Goal: Navigation & Orientation: Find specific page/section

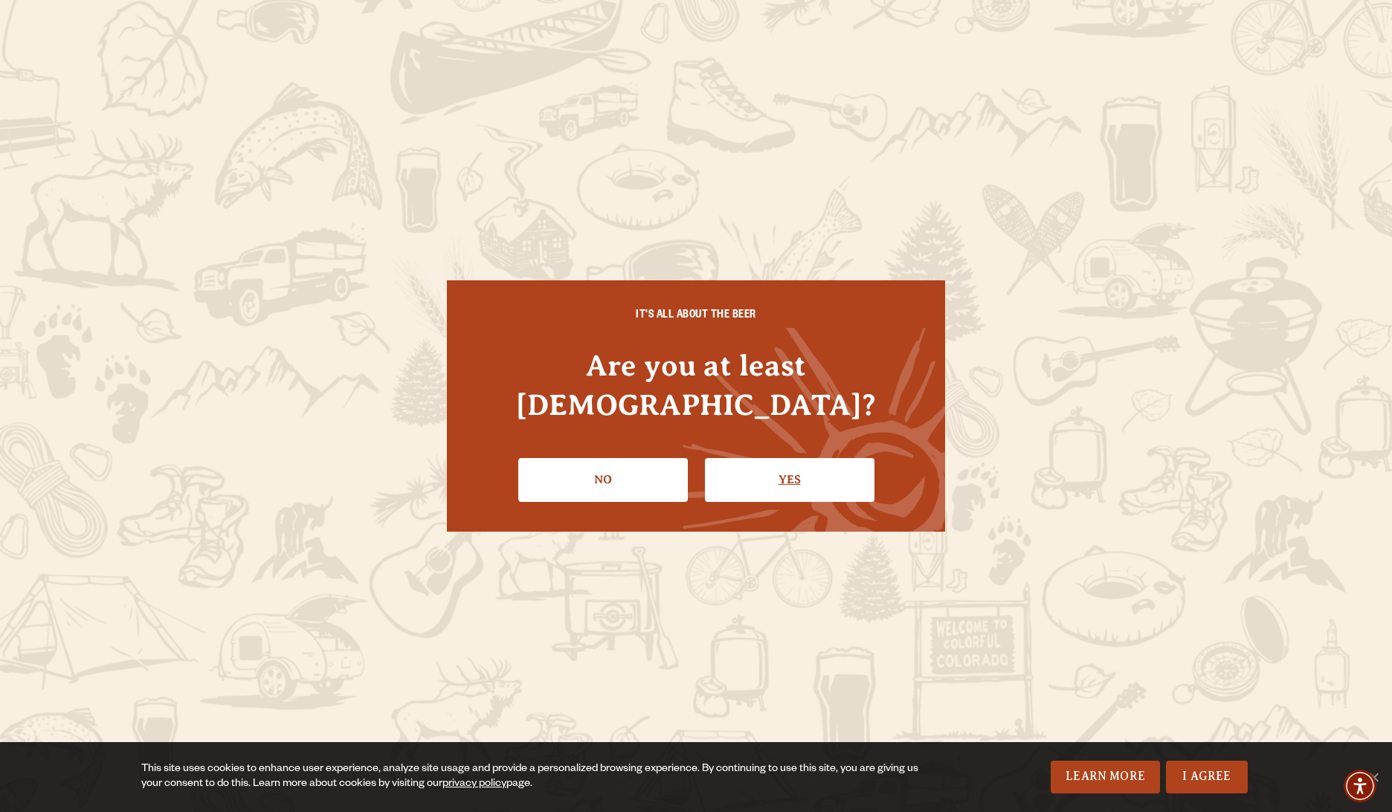
click at [764, 469] on link "Yes" at bounding box center [790, 479] width 170 height 43
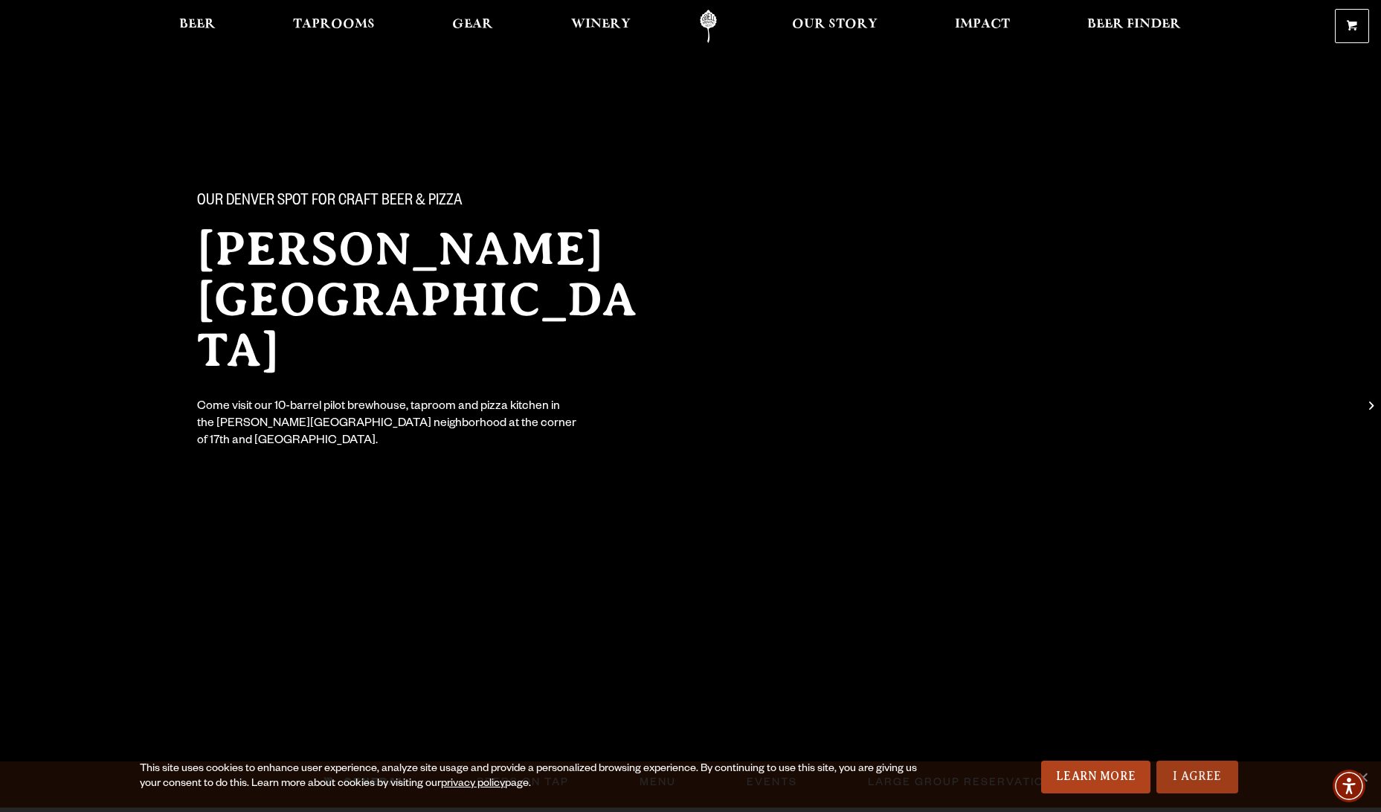
click at [1191, 780] on link "I Agree" at bounding box center [1197, 777] width 82 height 33
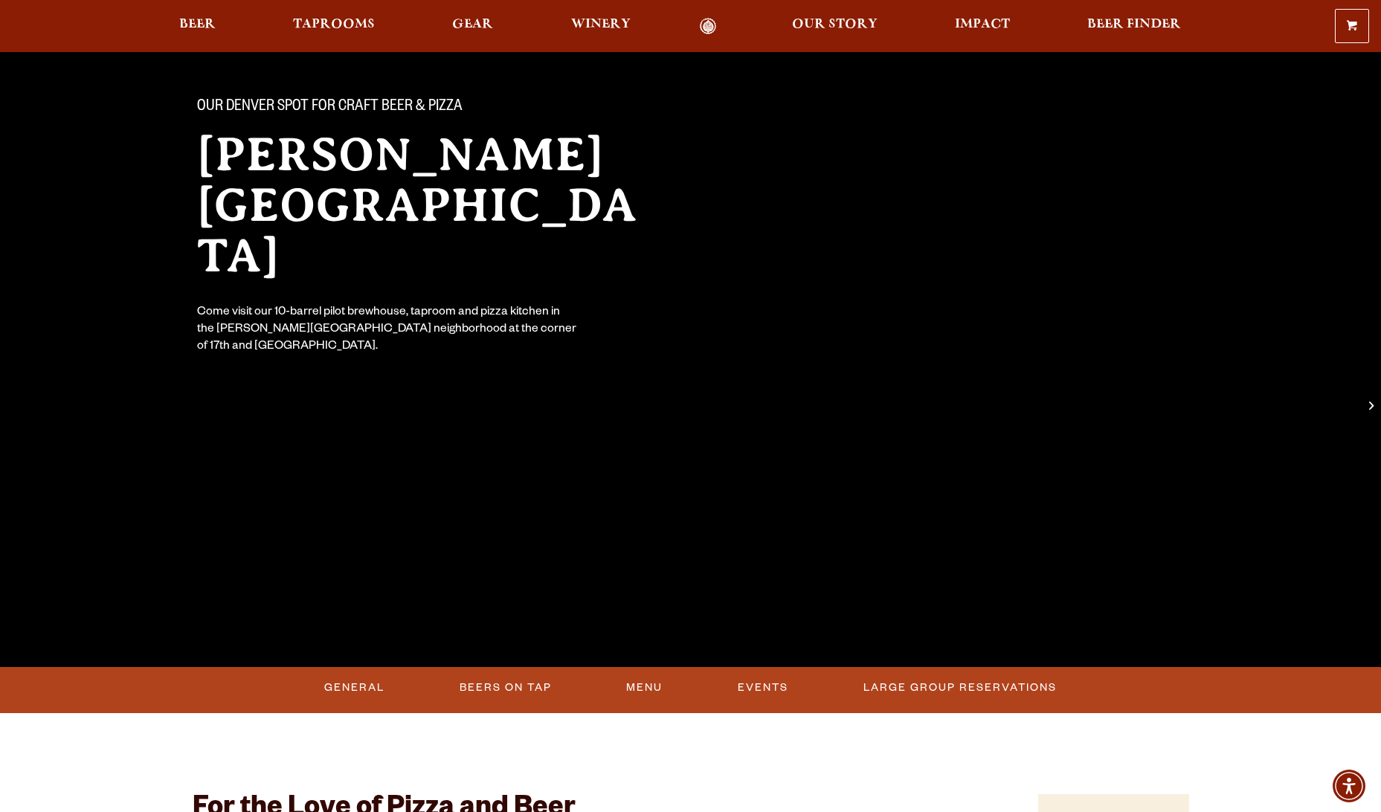
scroll to position [74, 0]
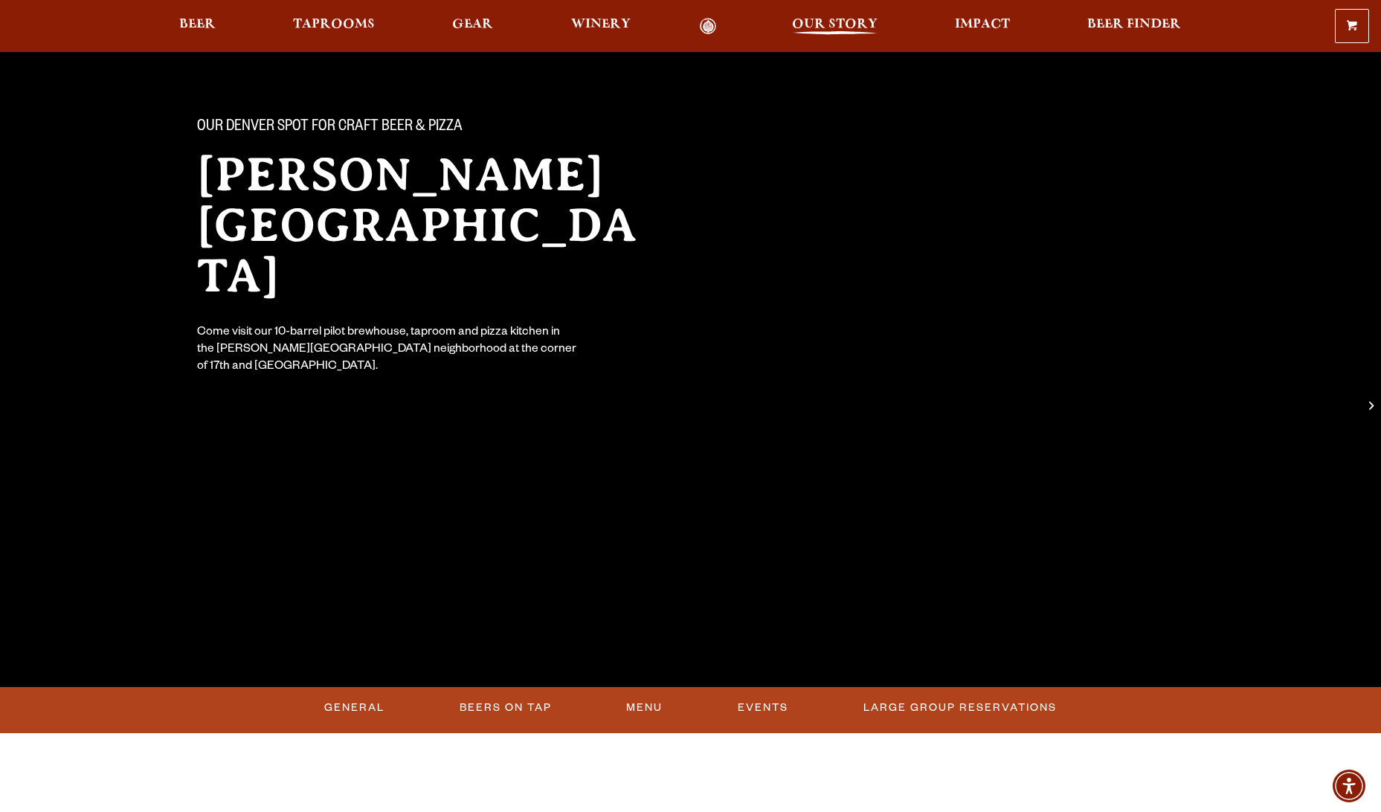
click at [811, 26] on span "Our Story" at bounding box center [835, 25] width 86 height 12
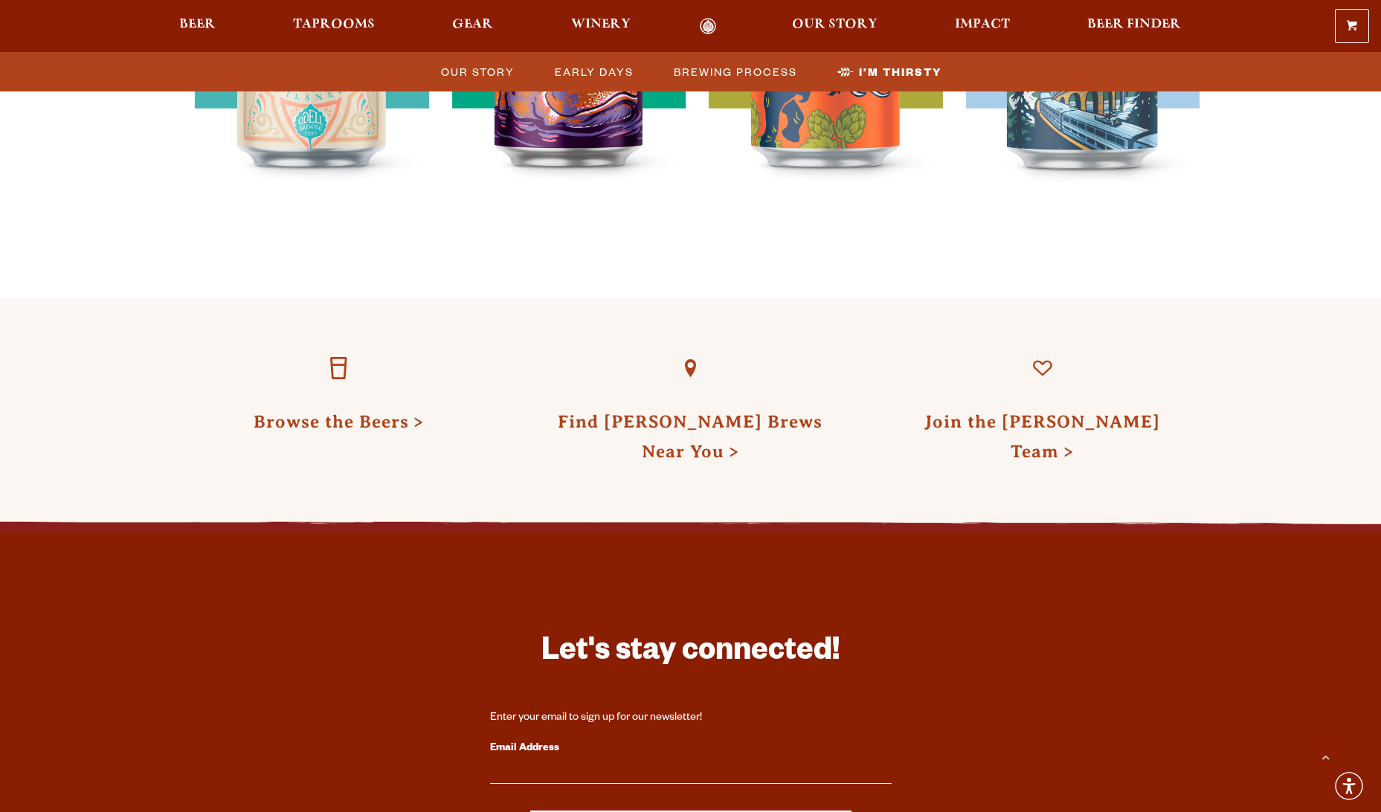
scroll to position [4536, 0]
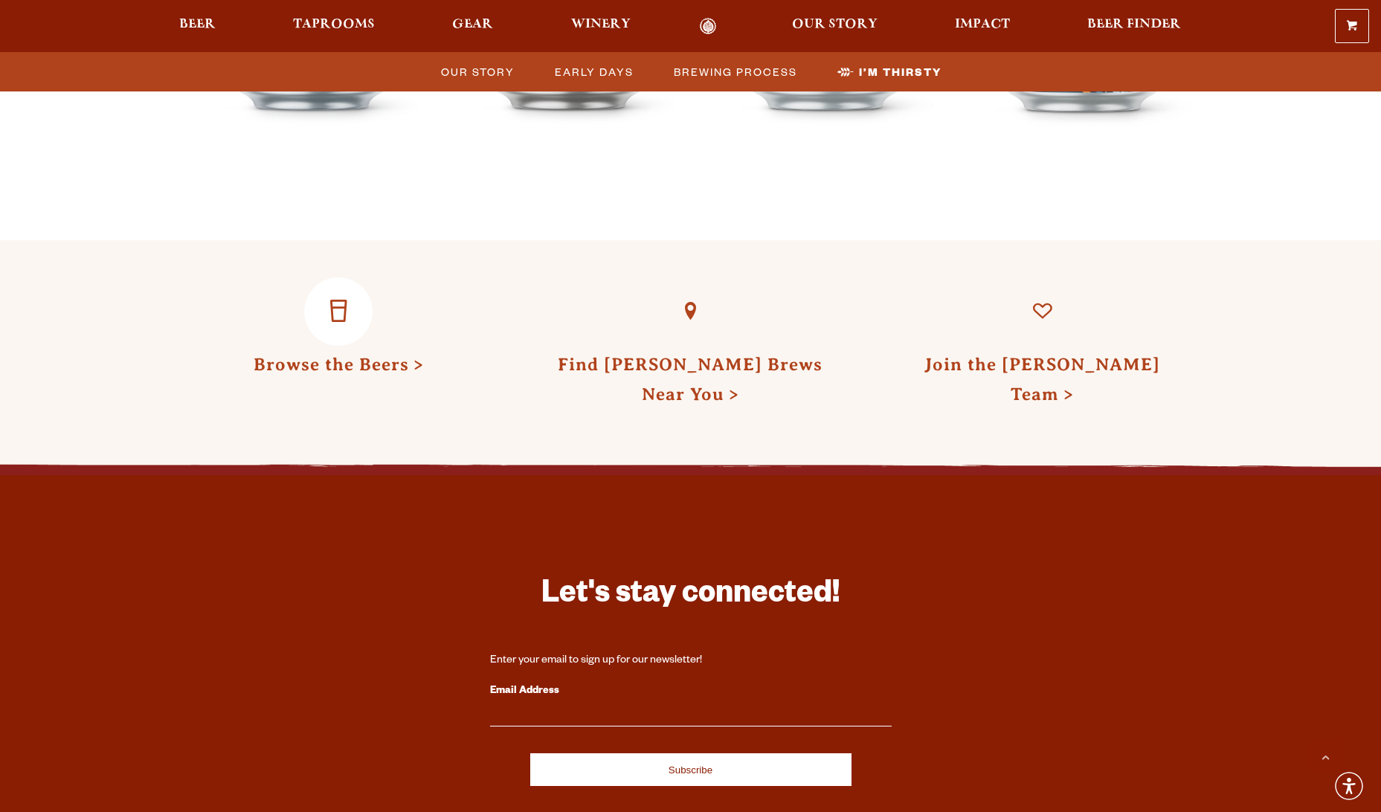
click at [312, 355] on link "Browse the Beers" at bounding box center [339, 364] width 170 height 19
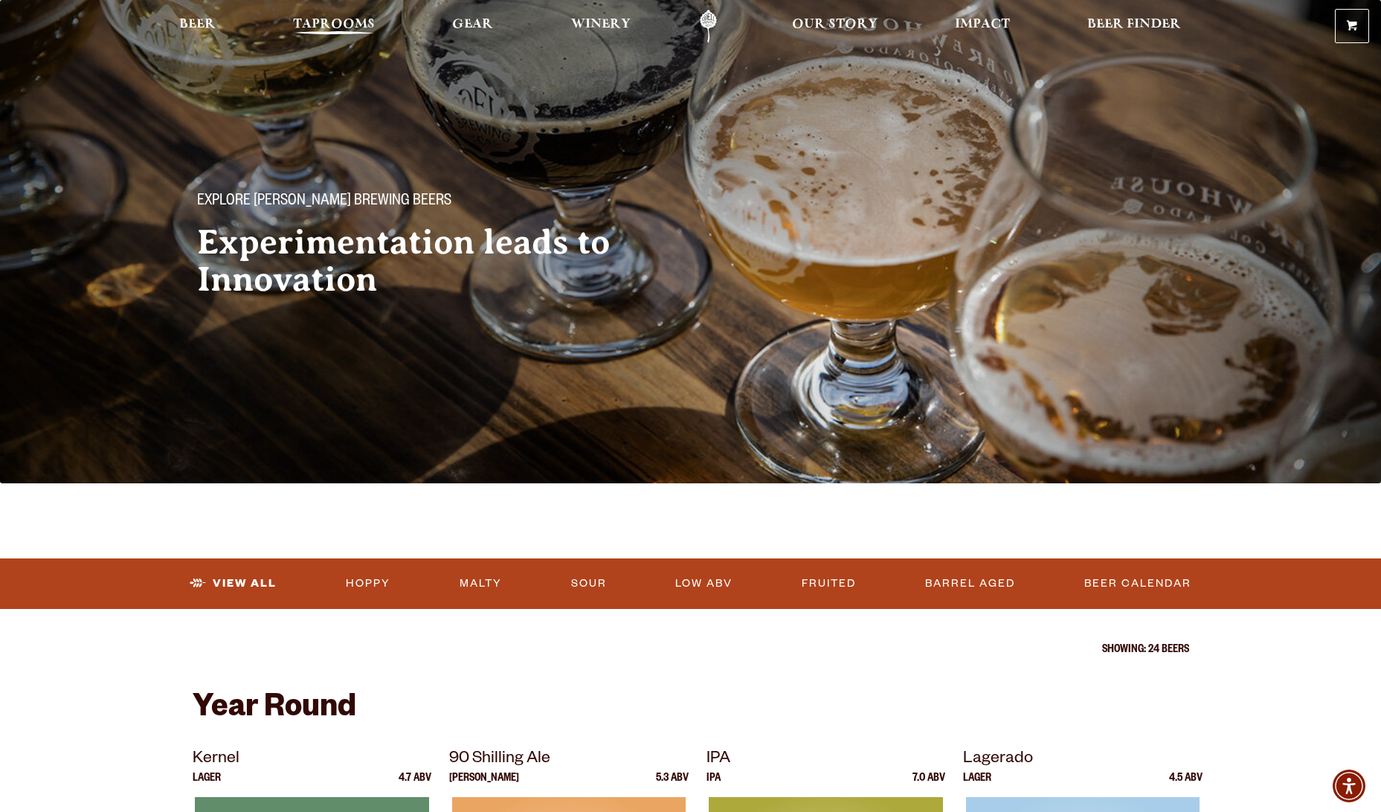
click at [338, 22] on span "Taprooms" at bounding box center [334, 25] width 82 height 12
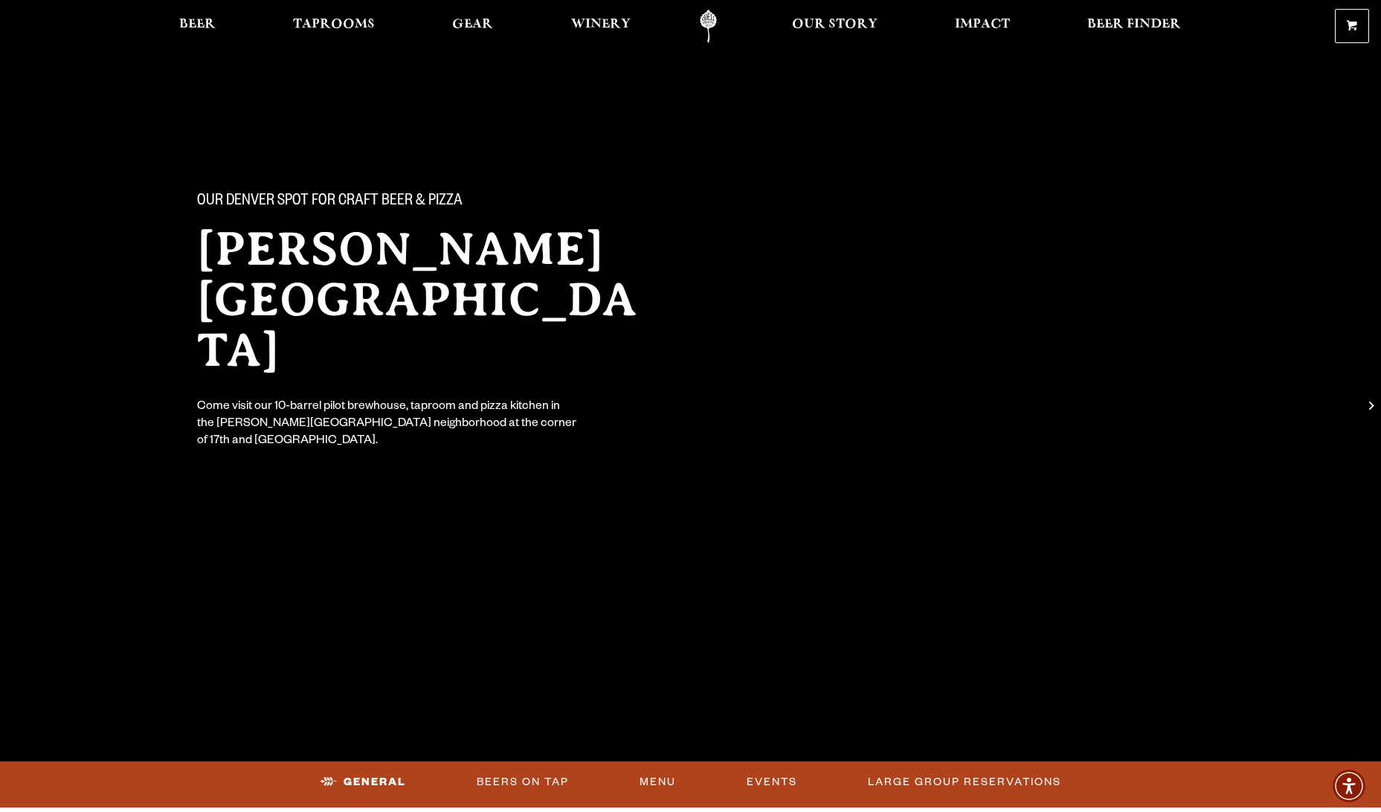
click at [706, 20] on link "Odell Home" at bounding box center [708, 26] width 56 height 33
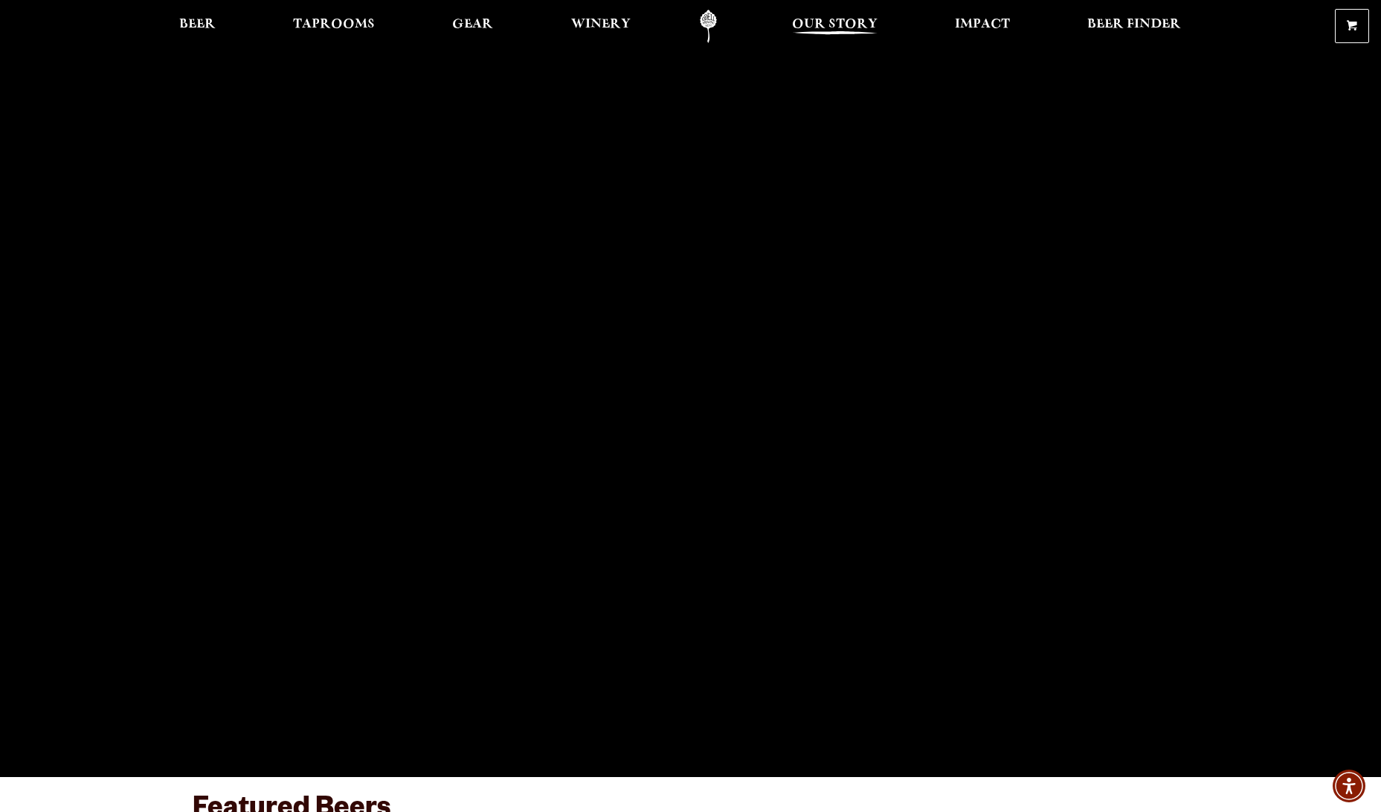
click at [816, 22] on span "Our Story" at bounding box center [835, 25] width 86 height 12
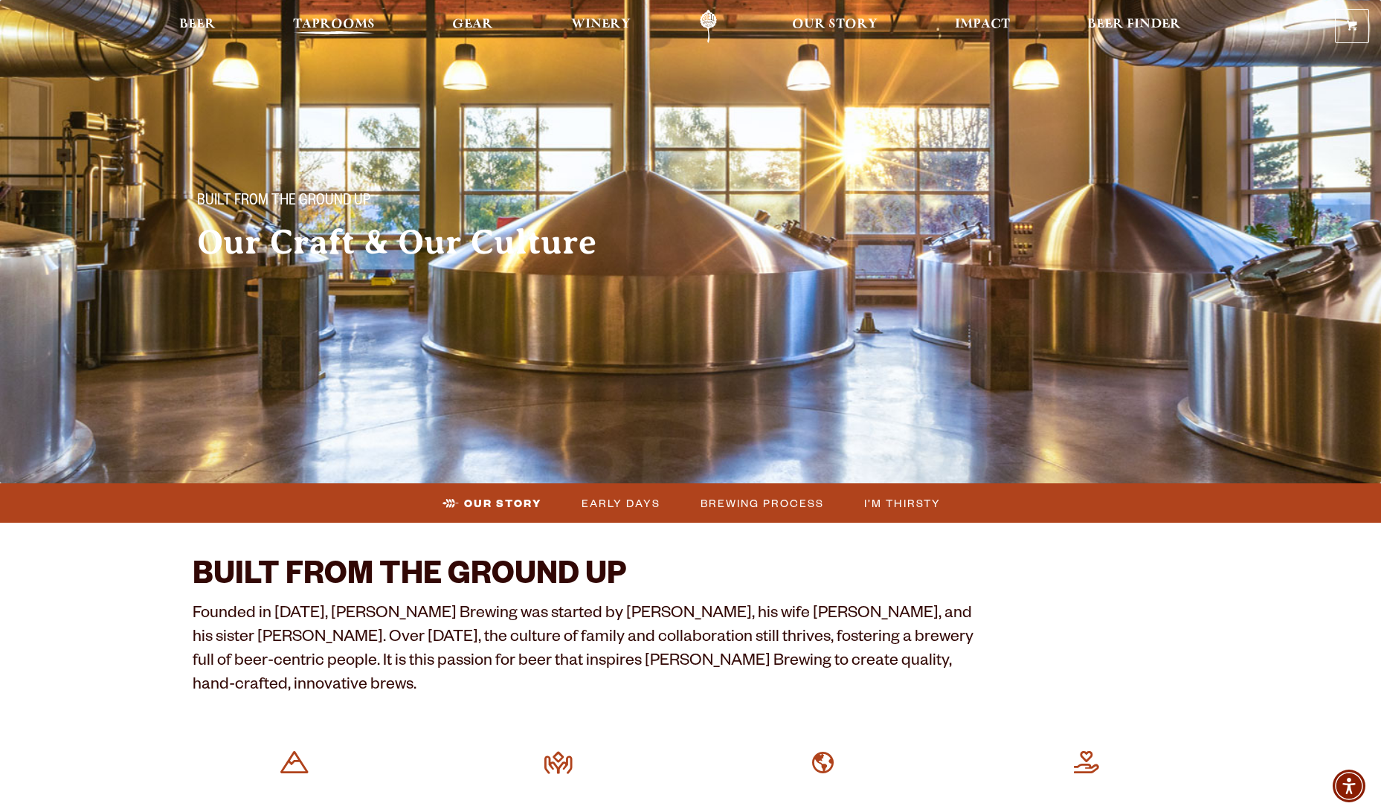
click at [325, 22] on span "Taprooms" at bounding box center [334, 25] width 82 height 12
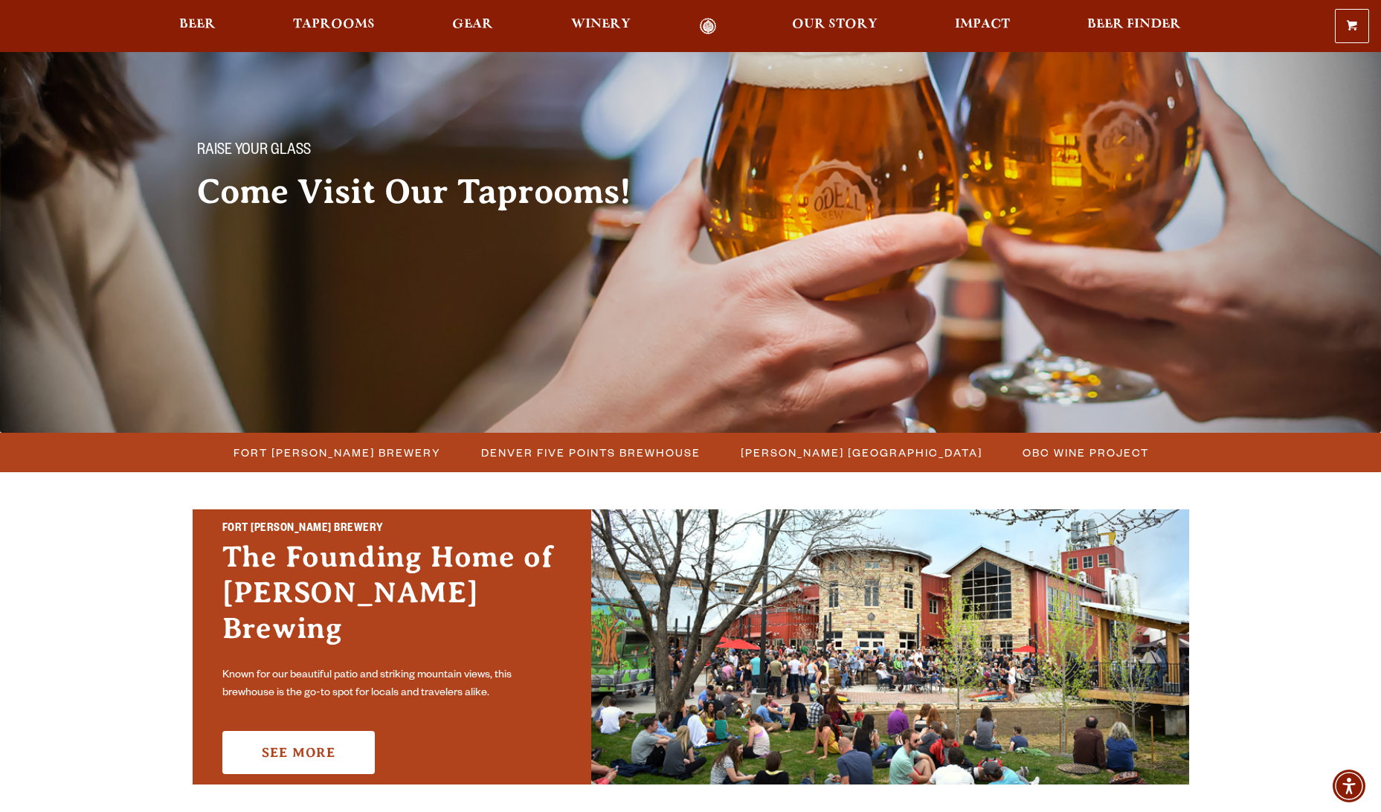
scroll to position [74, 0]
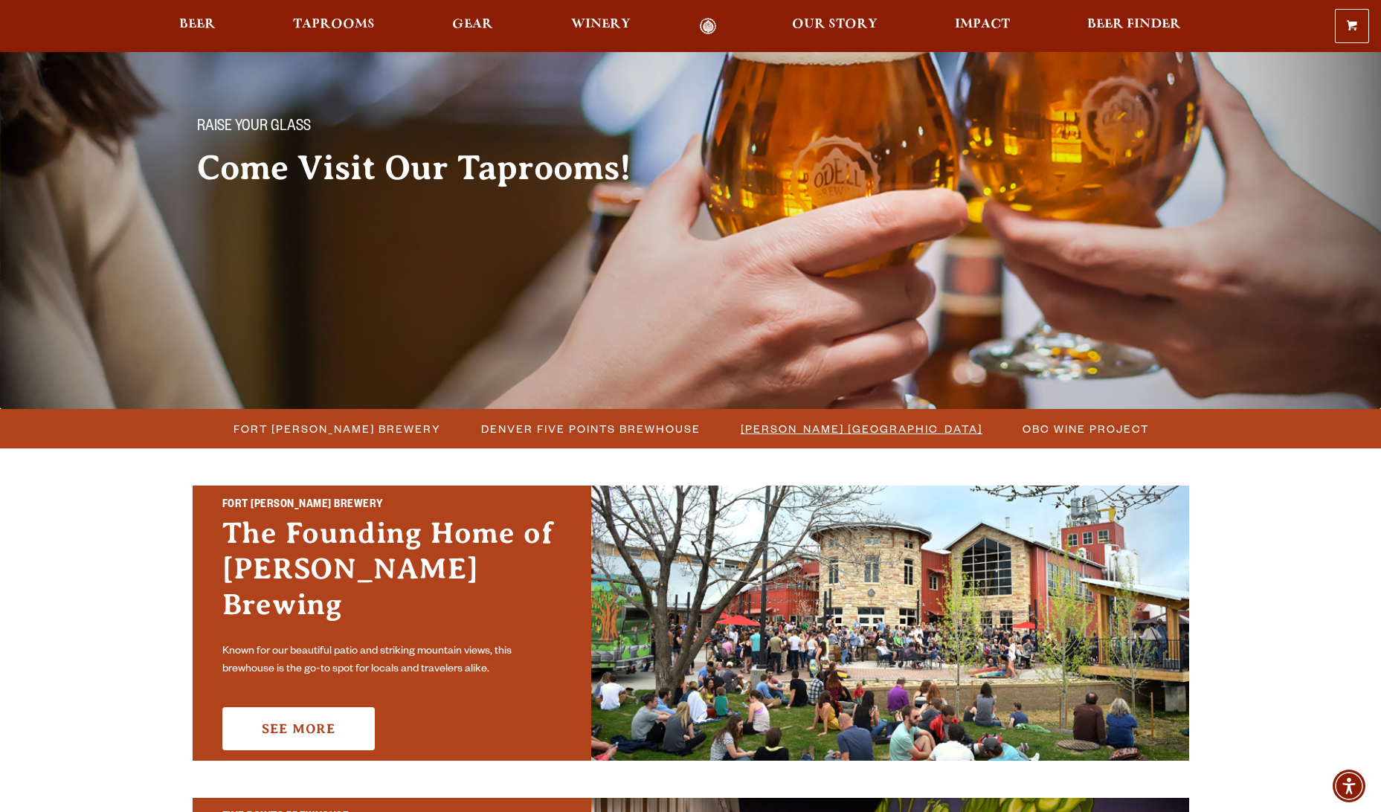
click at [807, 427] on span "[PERSON_NAME] [GEOGRAPHIC_DATA]" at bounding box center [862, 429] width 242 height 22
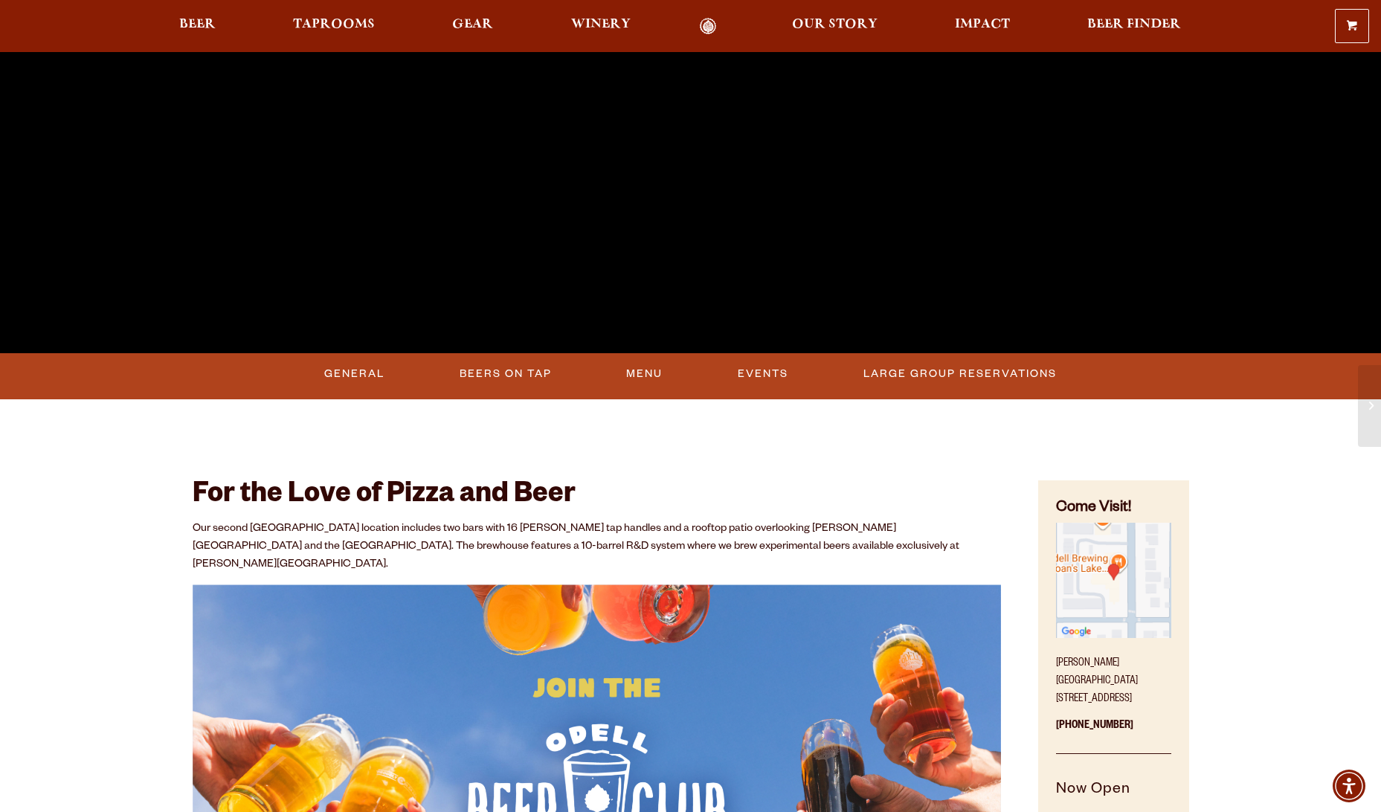
scroll to position [262, 0]
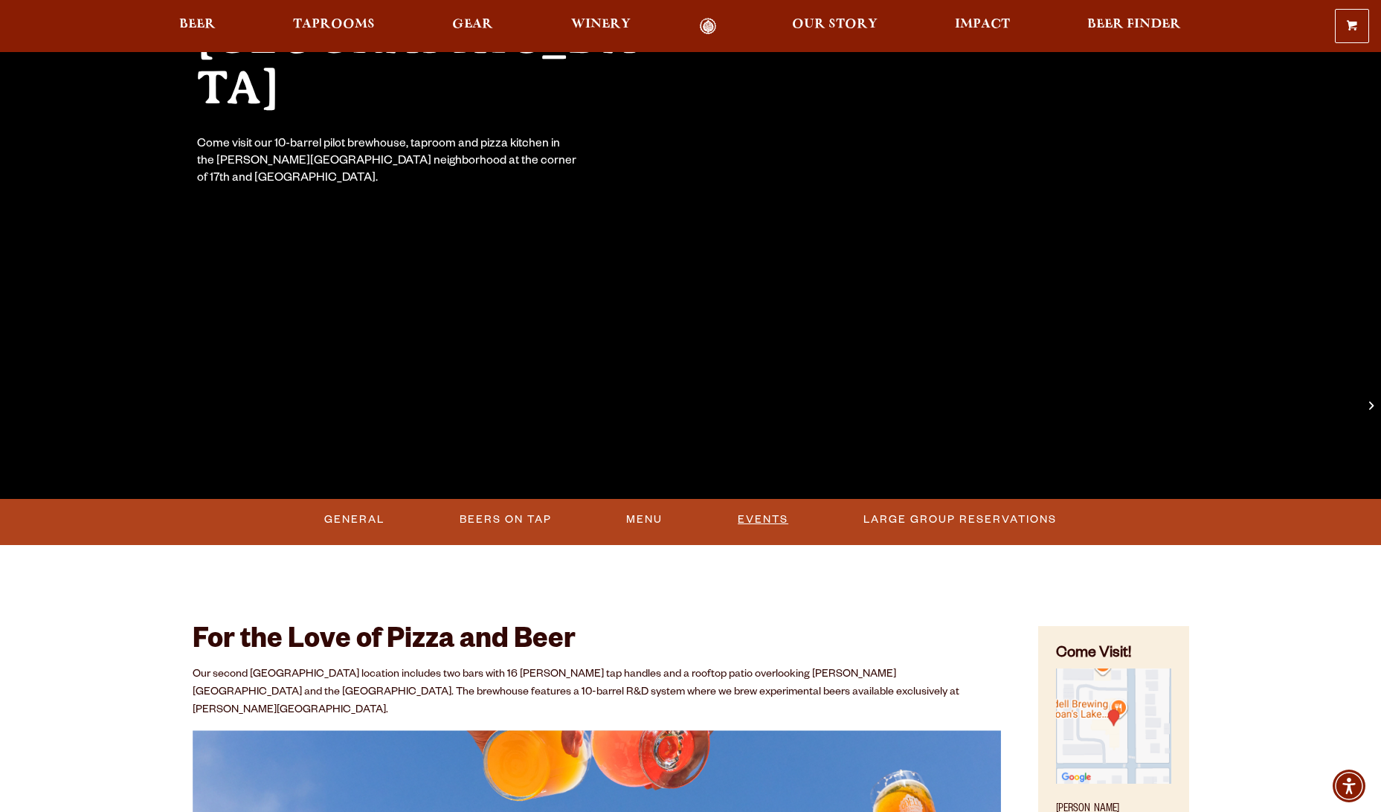
click at [755, 520] on link "Events" at bounding box center [763, 520] width 62 height 34
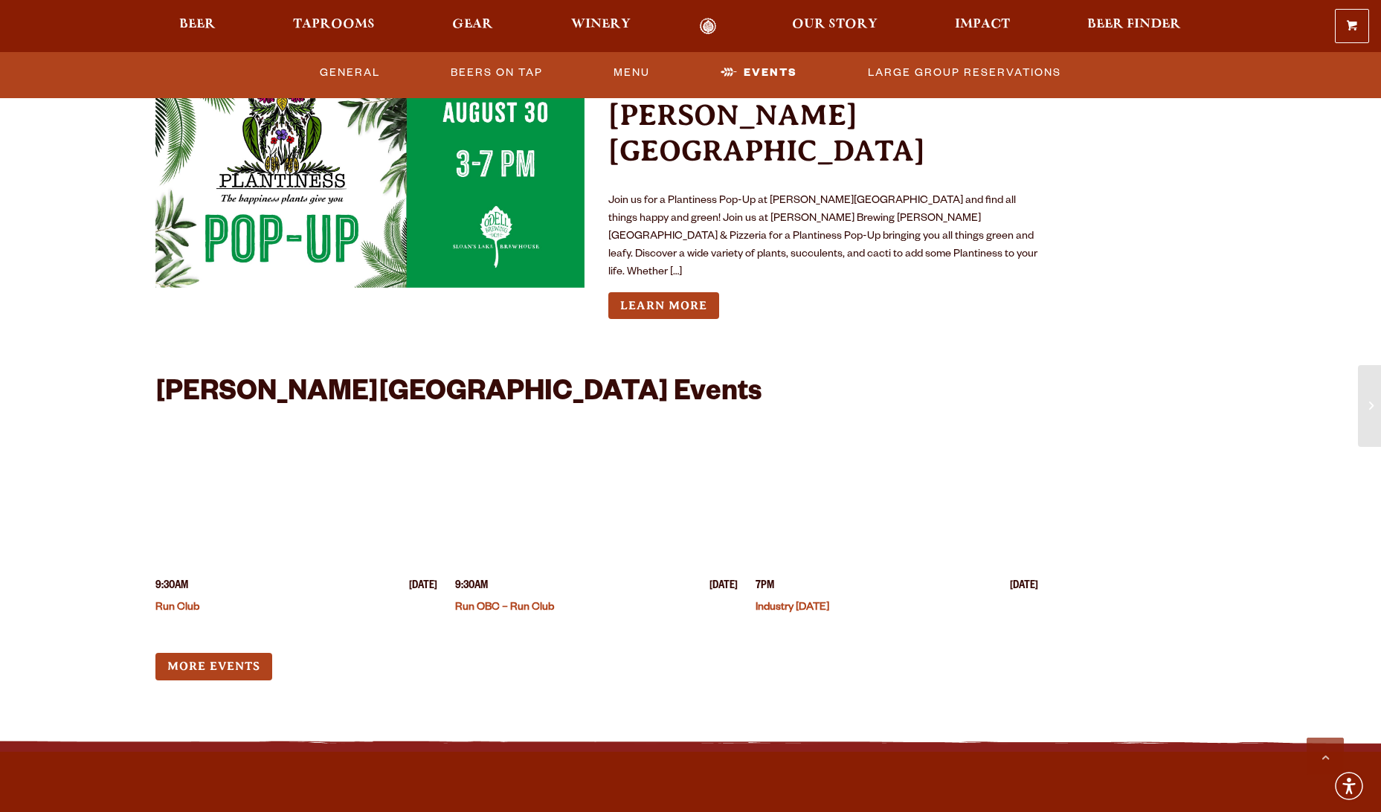
scroll to position [3780, 0]
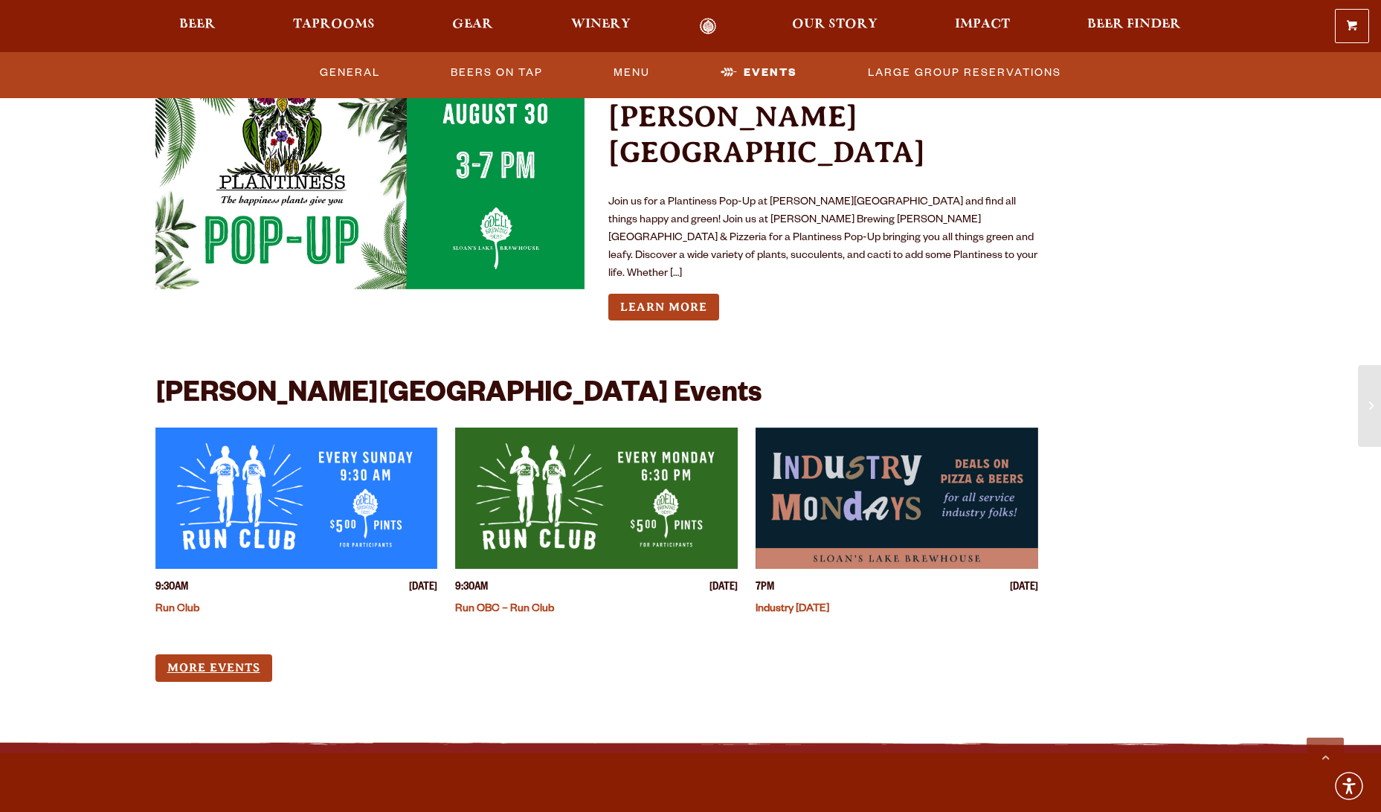
click at [234, 654] on link "More Events" at bounding box center [213, 668] width 117 height 28
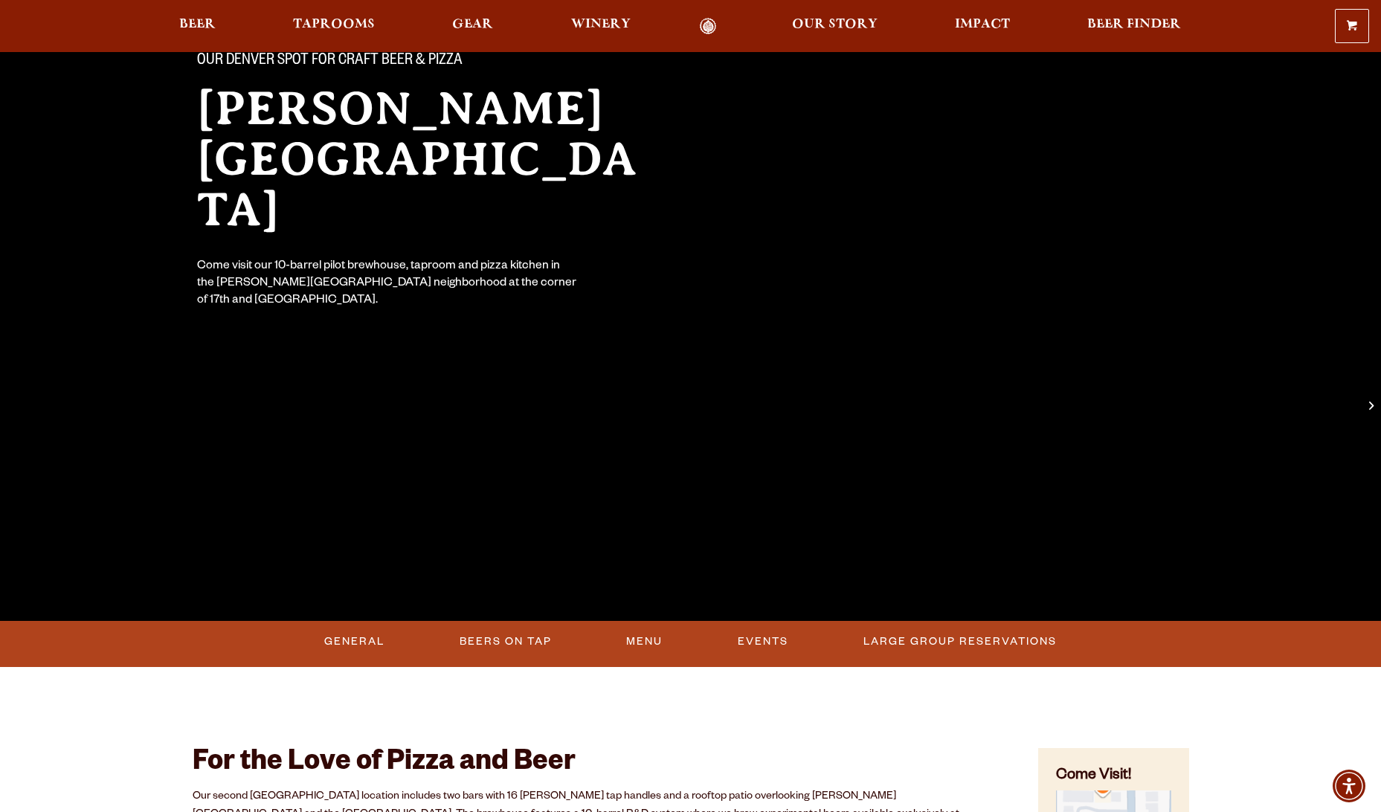
scroll to position [223, 0]
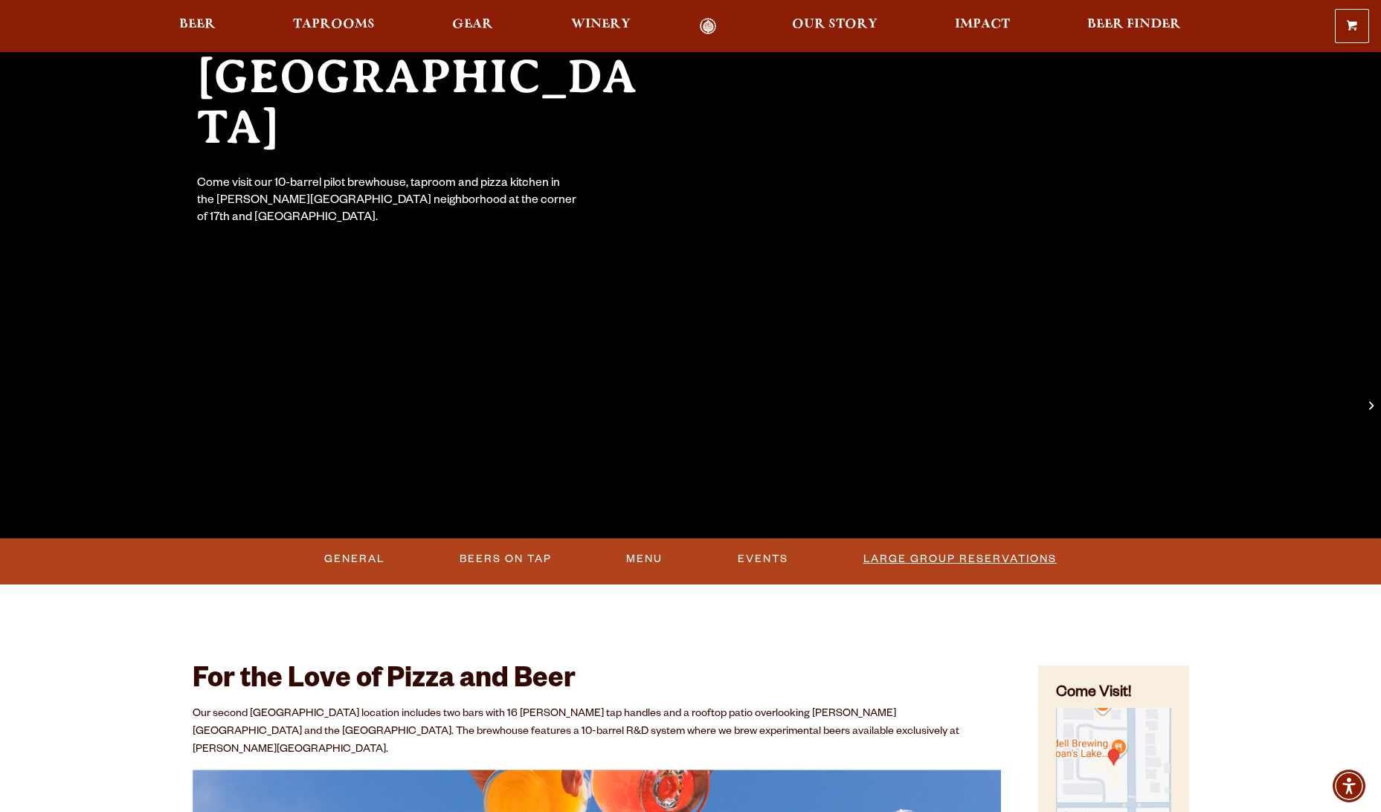
click at [920, 561] on link "Large Group Reservations" at bounding box center [959, 559] width 205 height 34
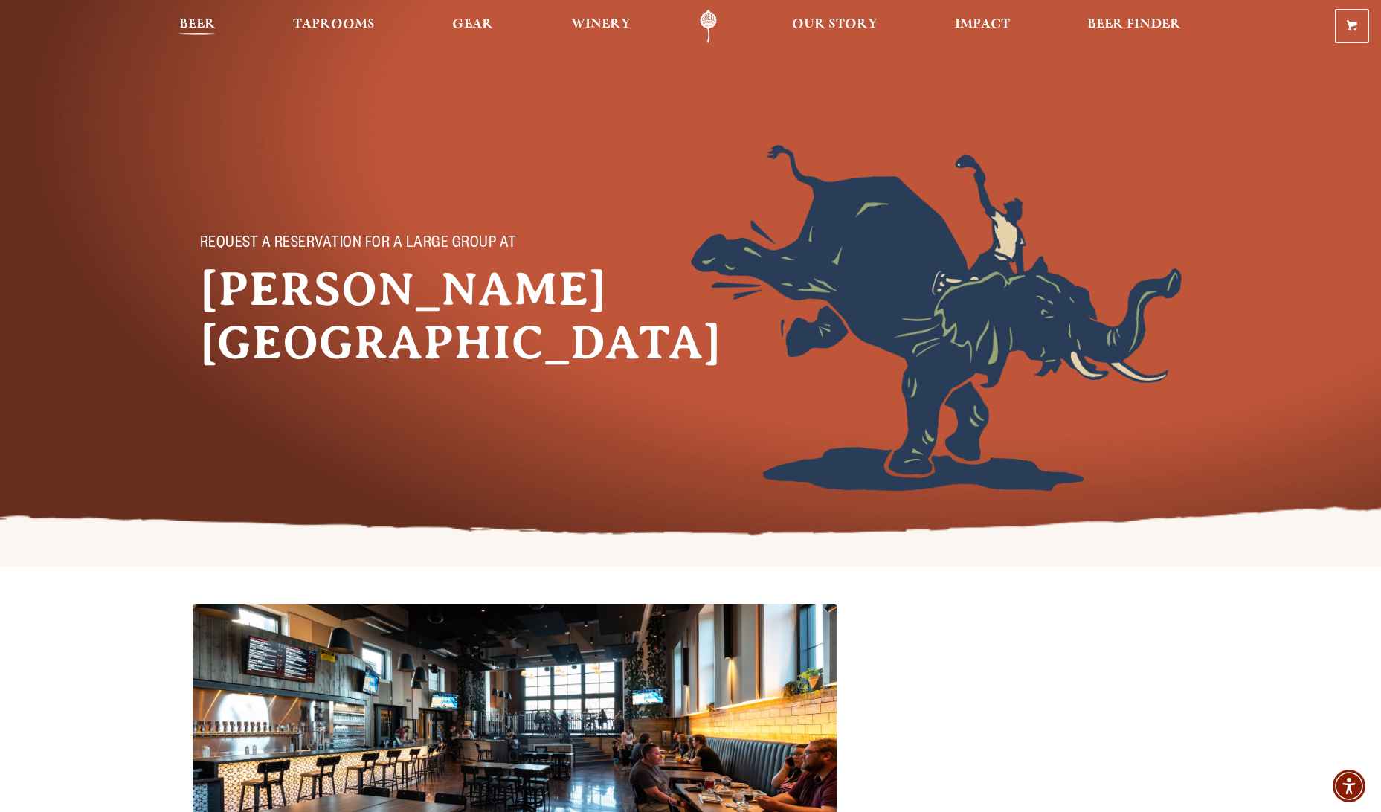
click at [202, 27] on span "Beer" at bounding box center [197, 25] width 36 height 12
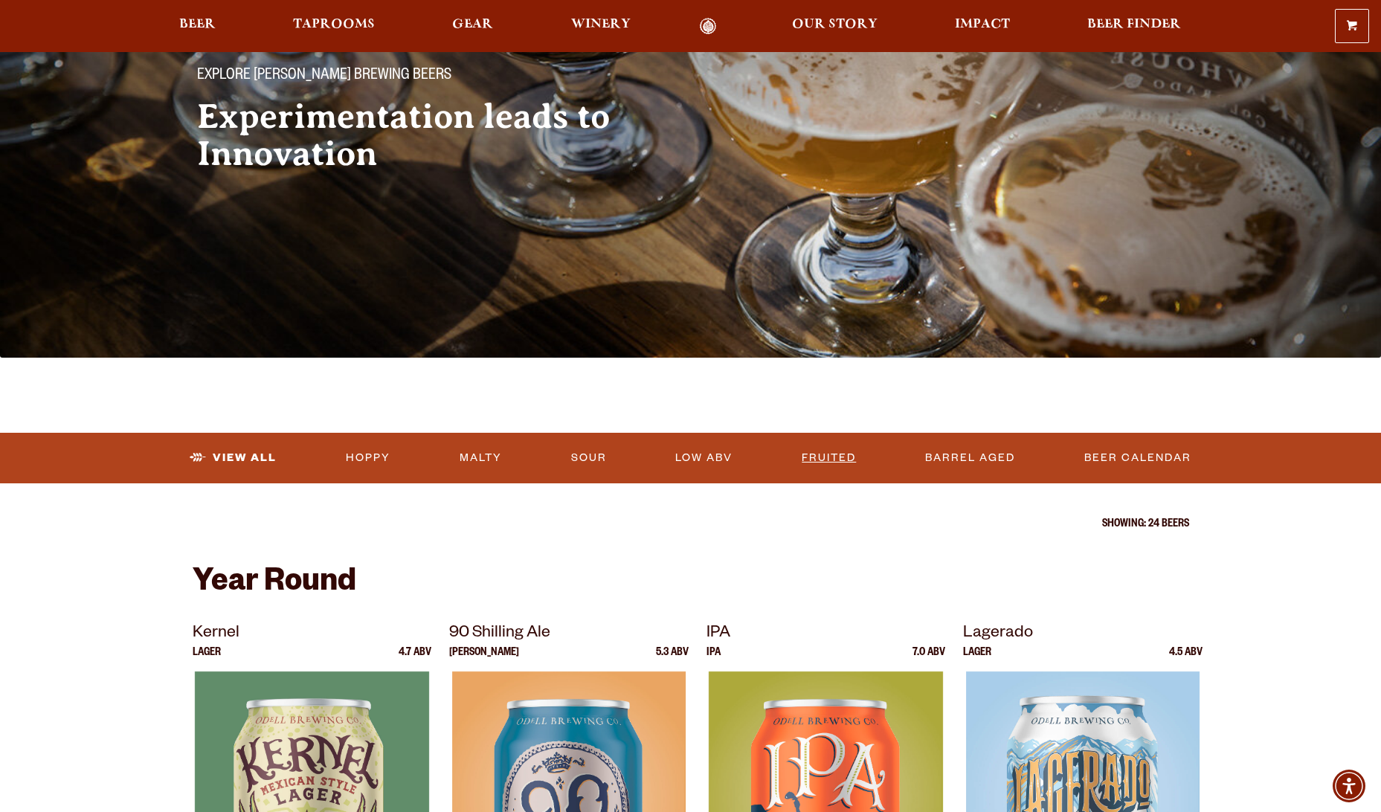
scroll to position [149, 0]
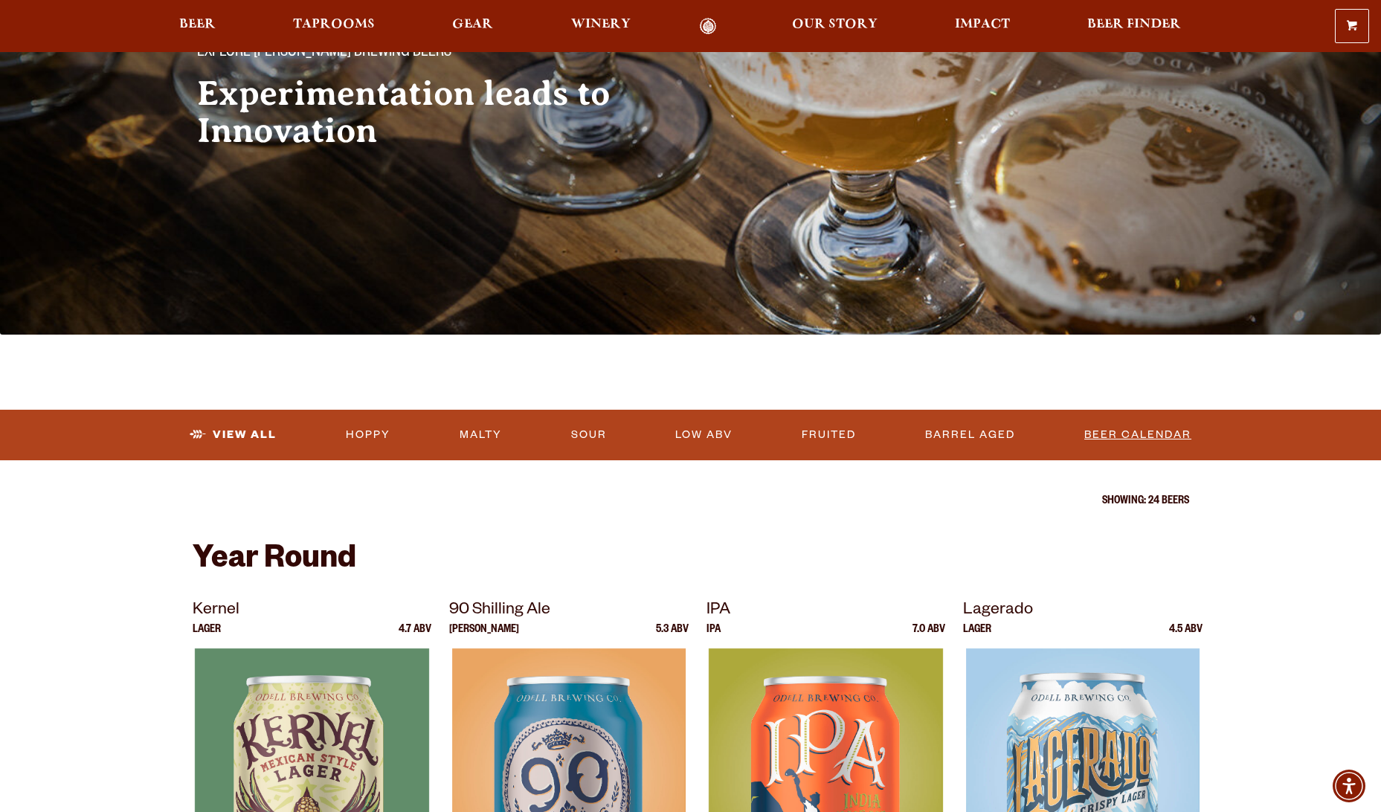
click at [1121, 428] on link "Beer Calendar" at bounding box center [1137, 435] width 119 height 34
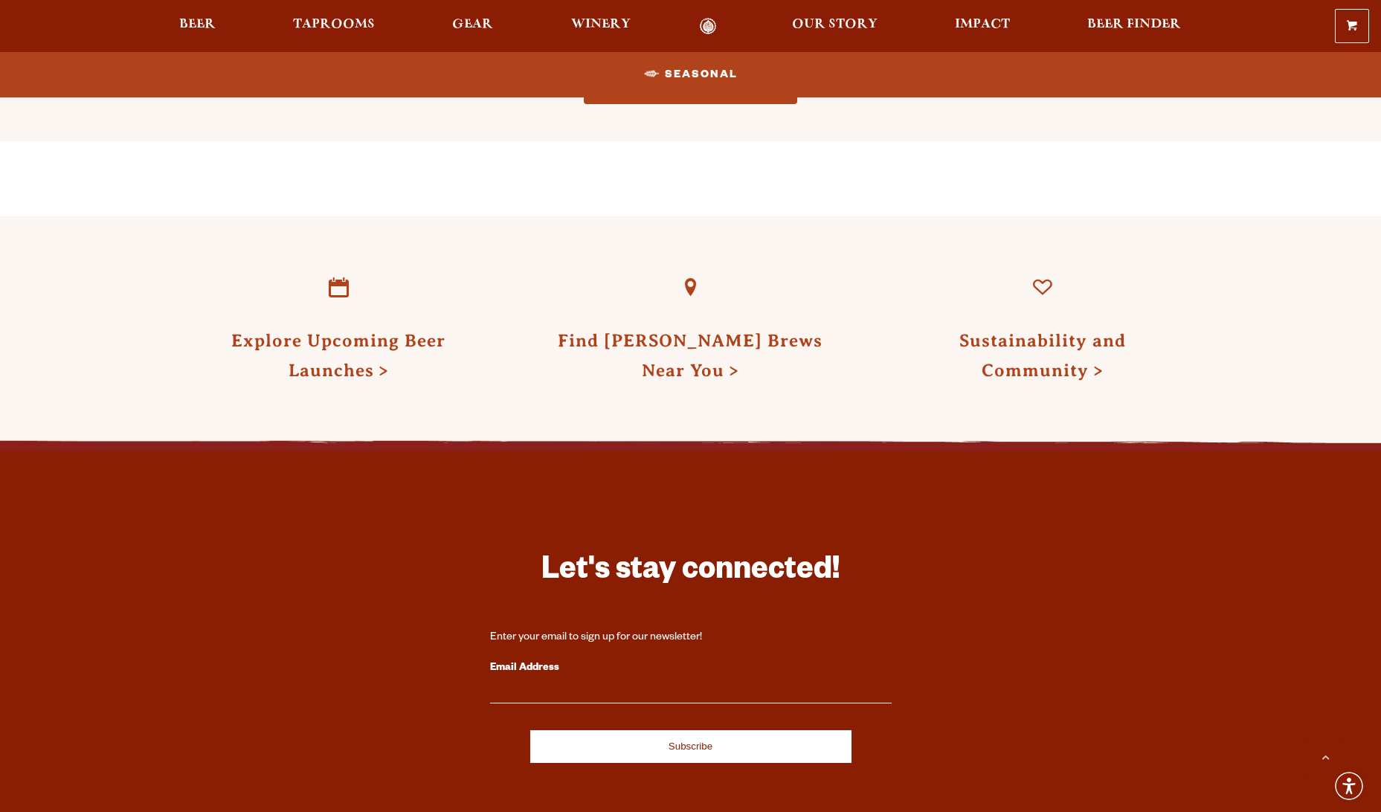
scroll to position [1561, 0]
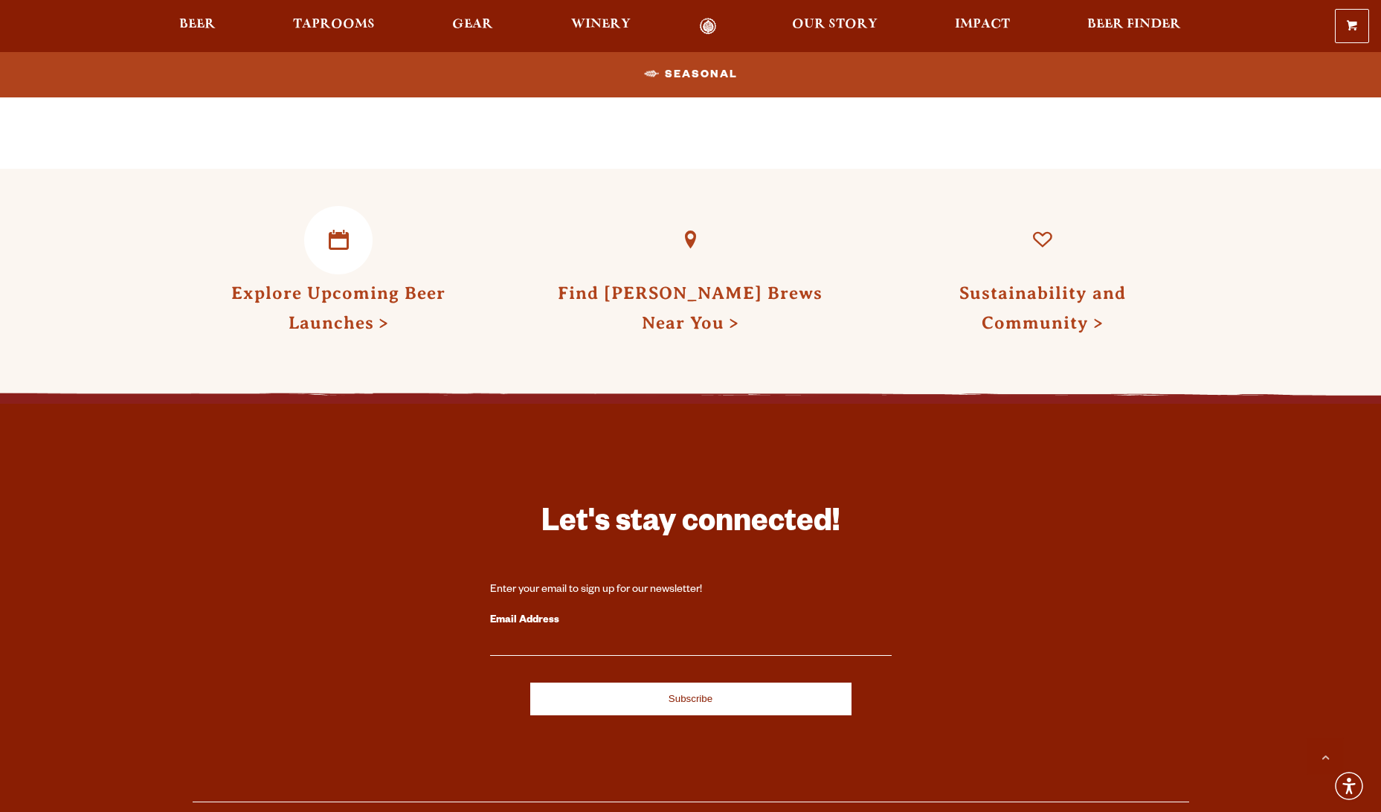
click at [343, 316] on link "Explore Upcoming Beer Launches" at bounding box center [338, 307] width 214 height 49
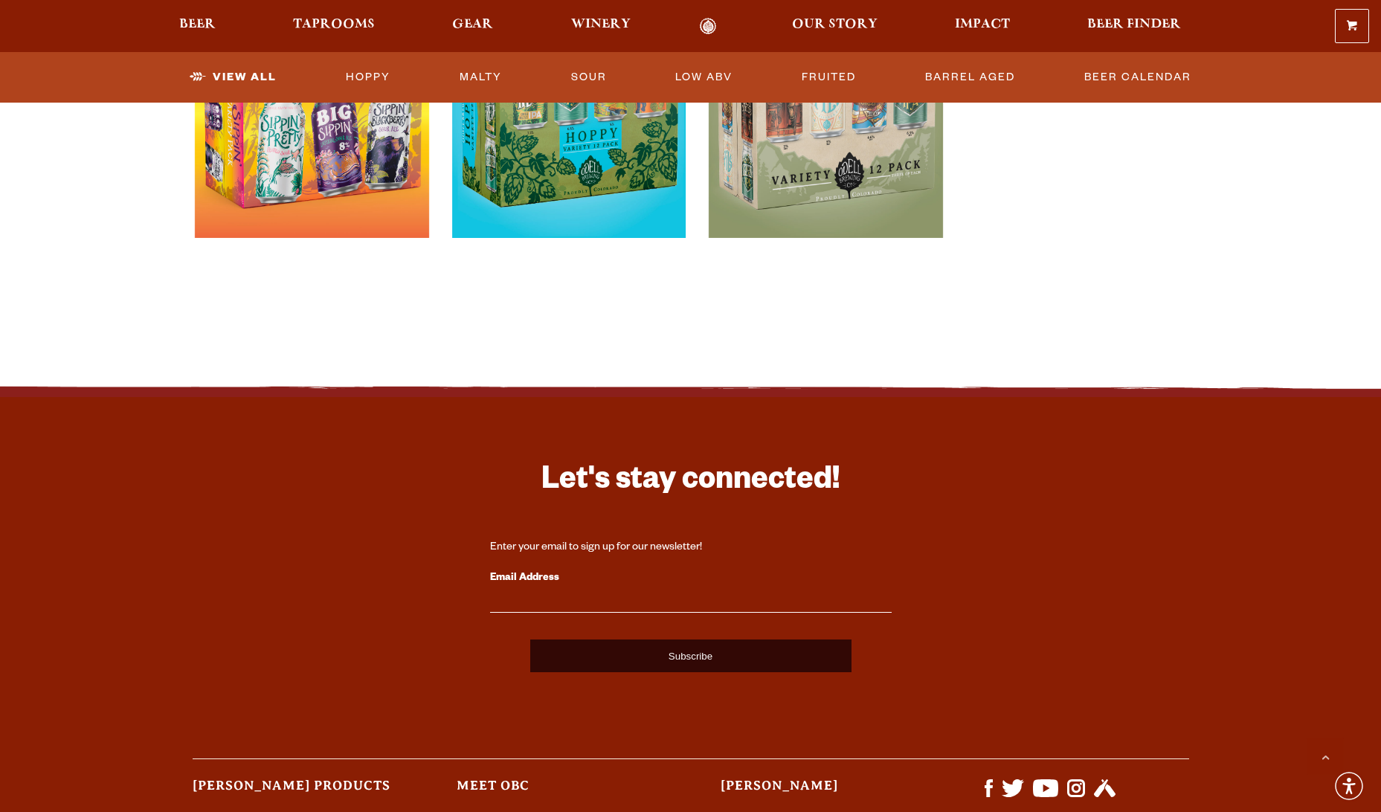
scroll to position [3272, 0]
